Goal: Find specific page/section: Find specific page/section

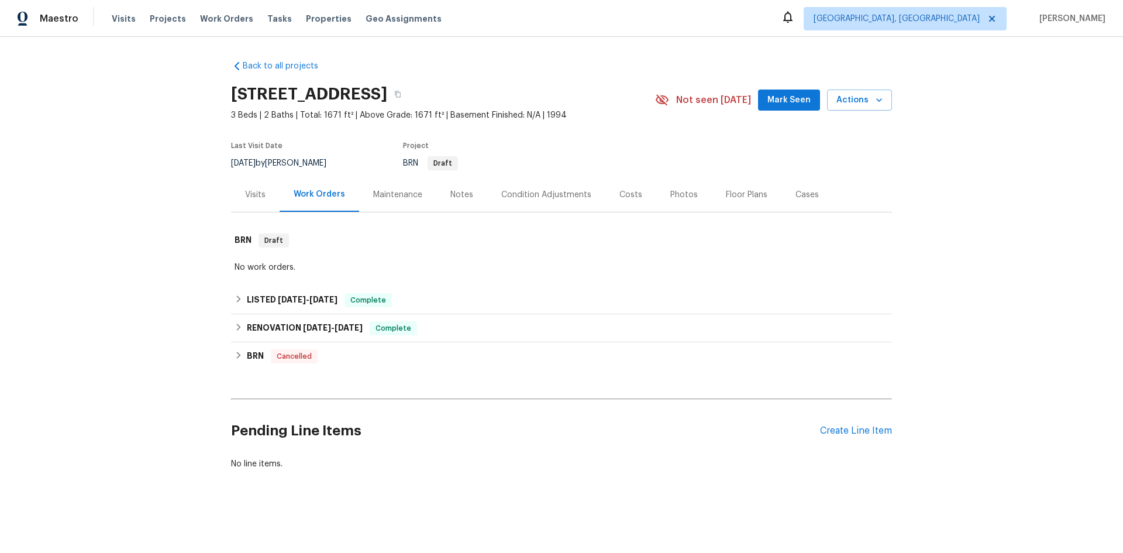
click at [397, 195] on div "Maintenance" at bounding box center [397, 195] width 49 height 12
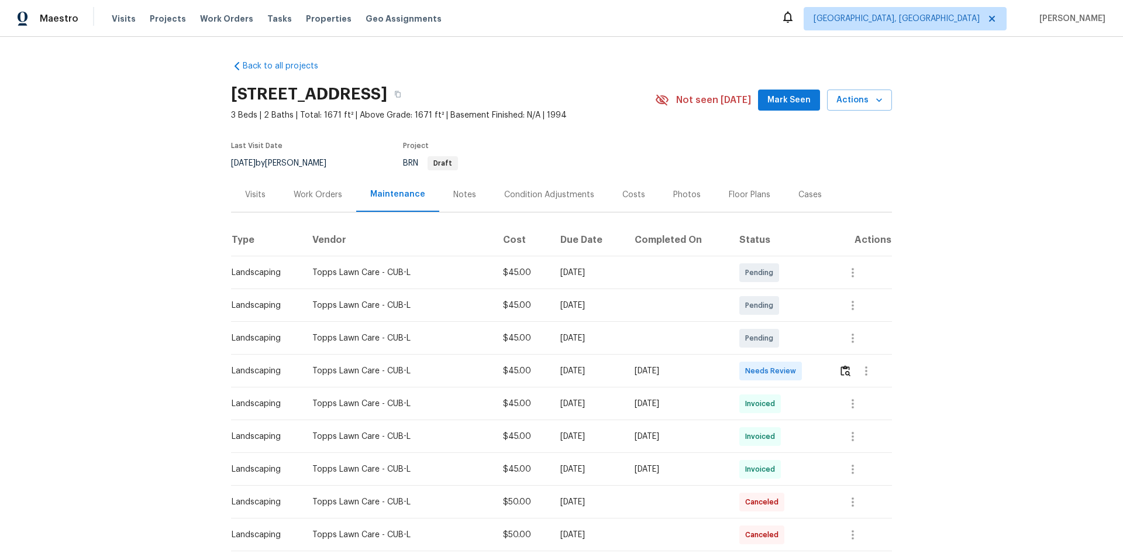
click at [453, 193] on div "Notes" at bounding box center [464, 195] width 23 height 12
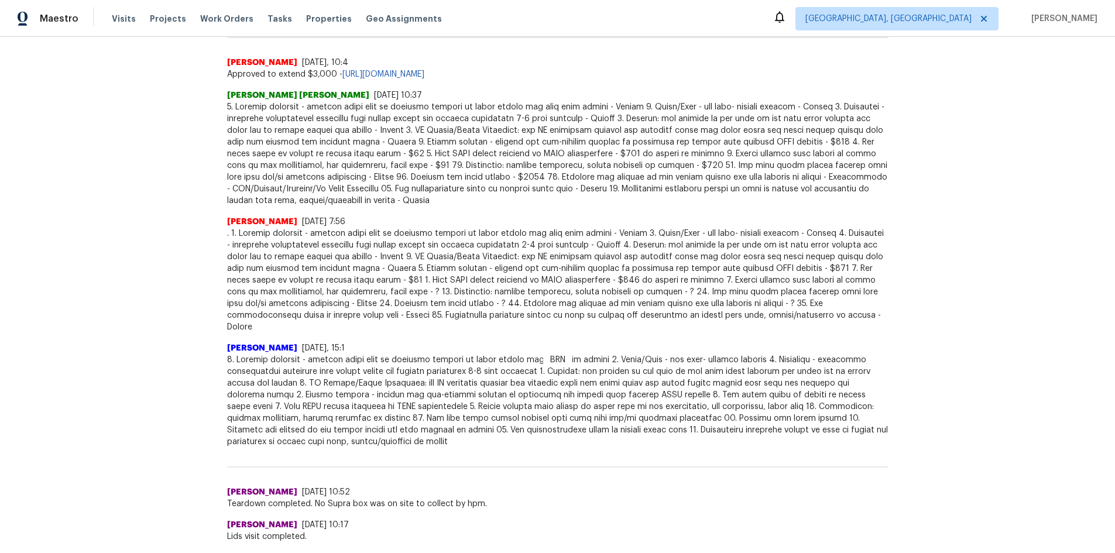
scroll to position [117, 0]
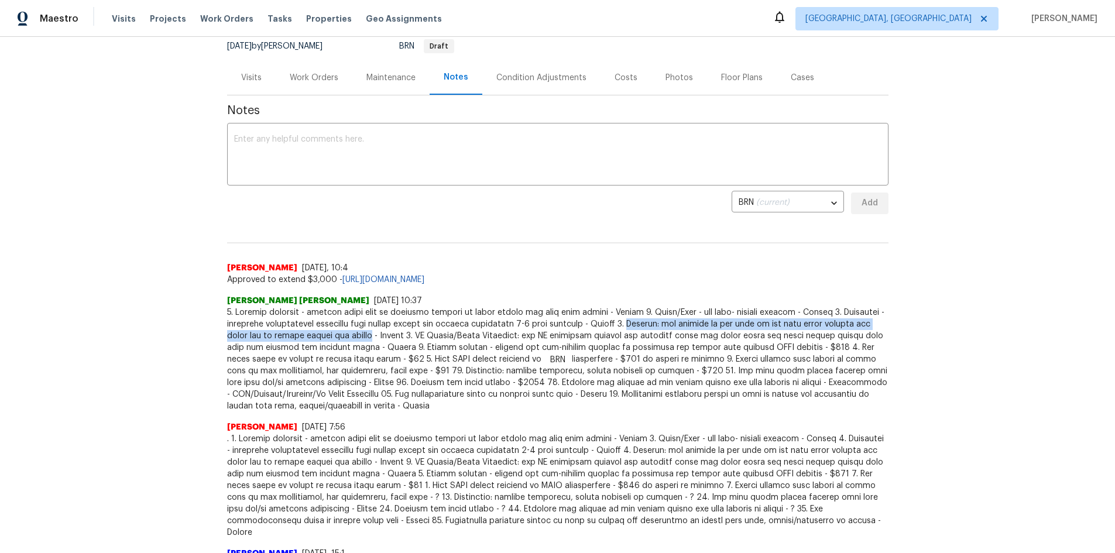
drag, startPoint x: 639, startPoint y: 322, endPoint x: 367, endPoint y: 333, distance: 272.3
click at [367, 333] on span at bounding box center [557, 359] width 661 height 105
copy span "Gutters: add gutters to the rear of the home where missing and clean out to rem…"
